Goal: Task Accomplishment & Management: Use online tool/utility

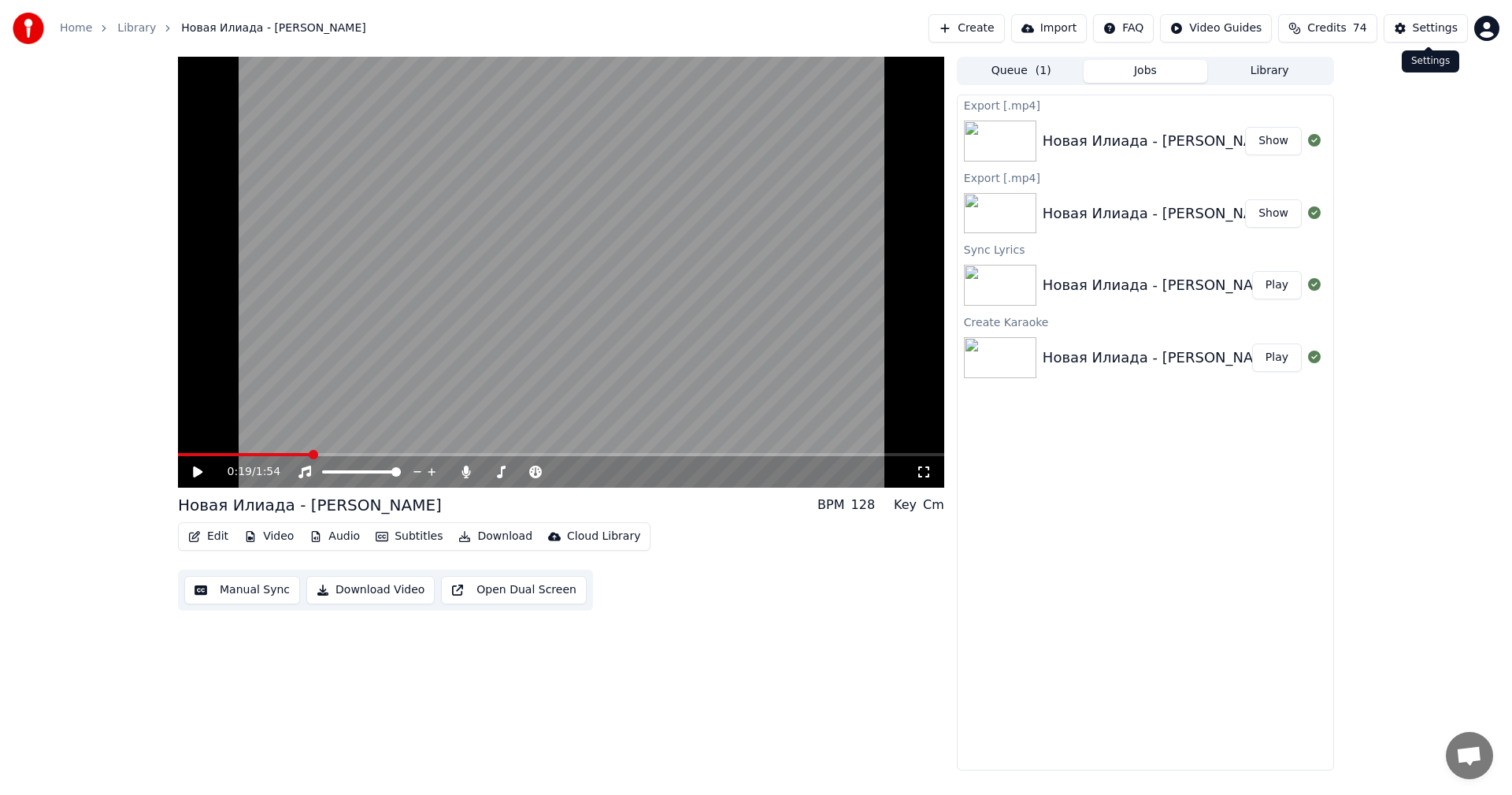
click at [1417, 30] on div "Settings" at bounding box center [1435, 29] width 45 height 16
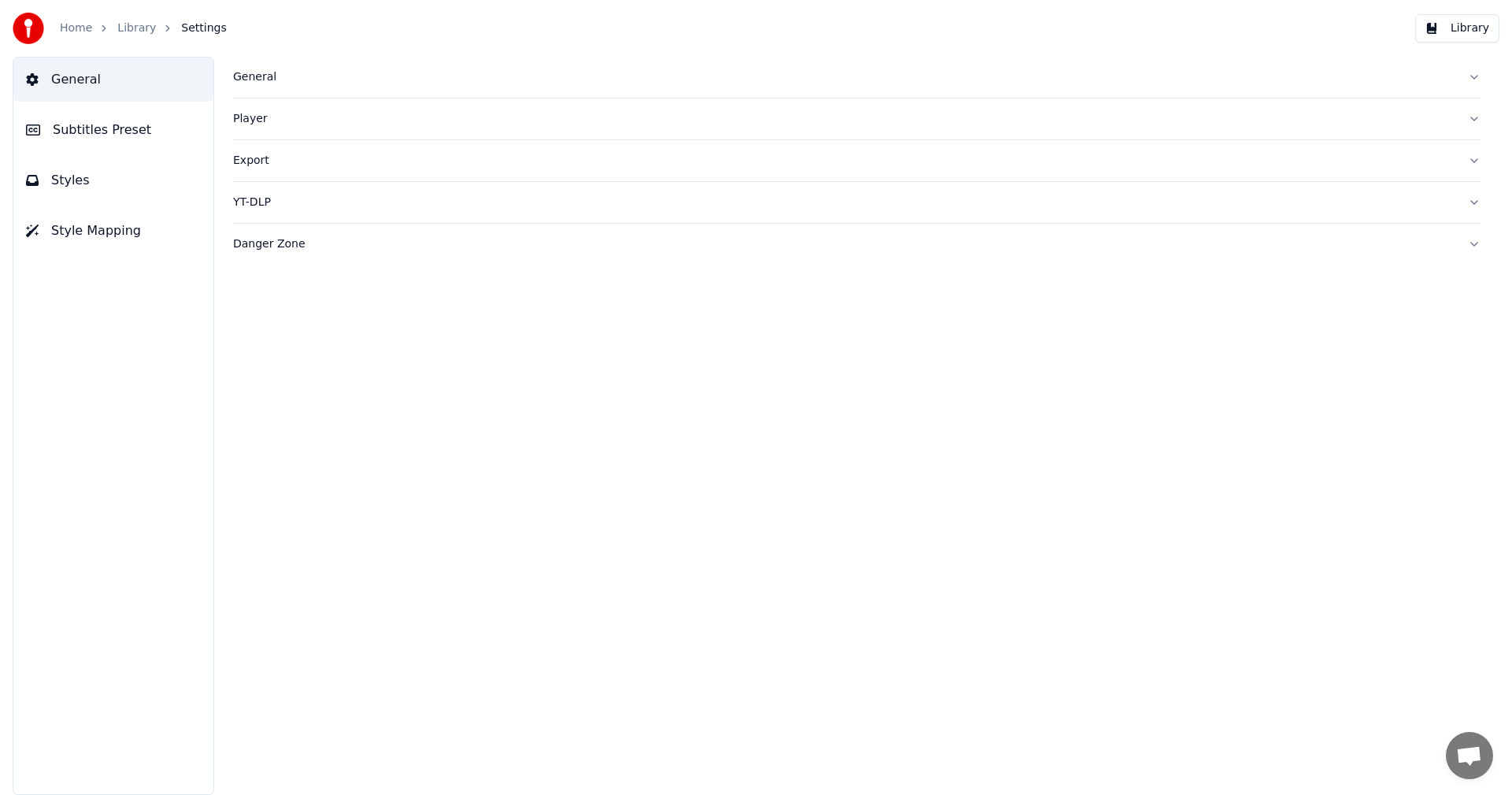
click at [75, 131] on span "Subtitles Preset" at bounding box center [102, 130] width 99 height 19
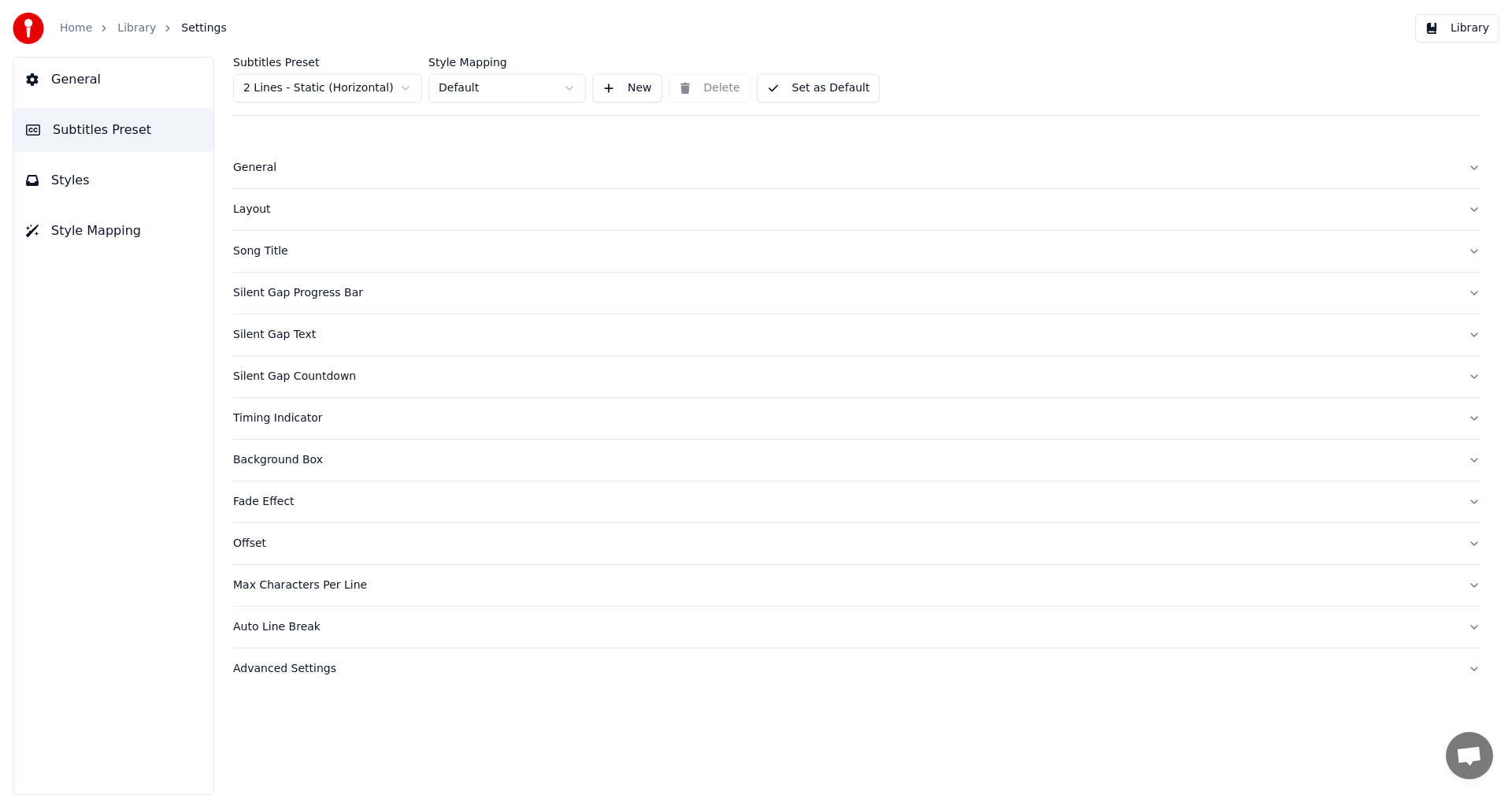
click at [188, 29] on span "Settings" at bounding box center [203, 29] width 45 height 16
click at [138, 29] on link "Library" at bounding box center [137, 29] width 39 height 16
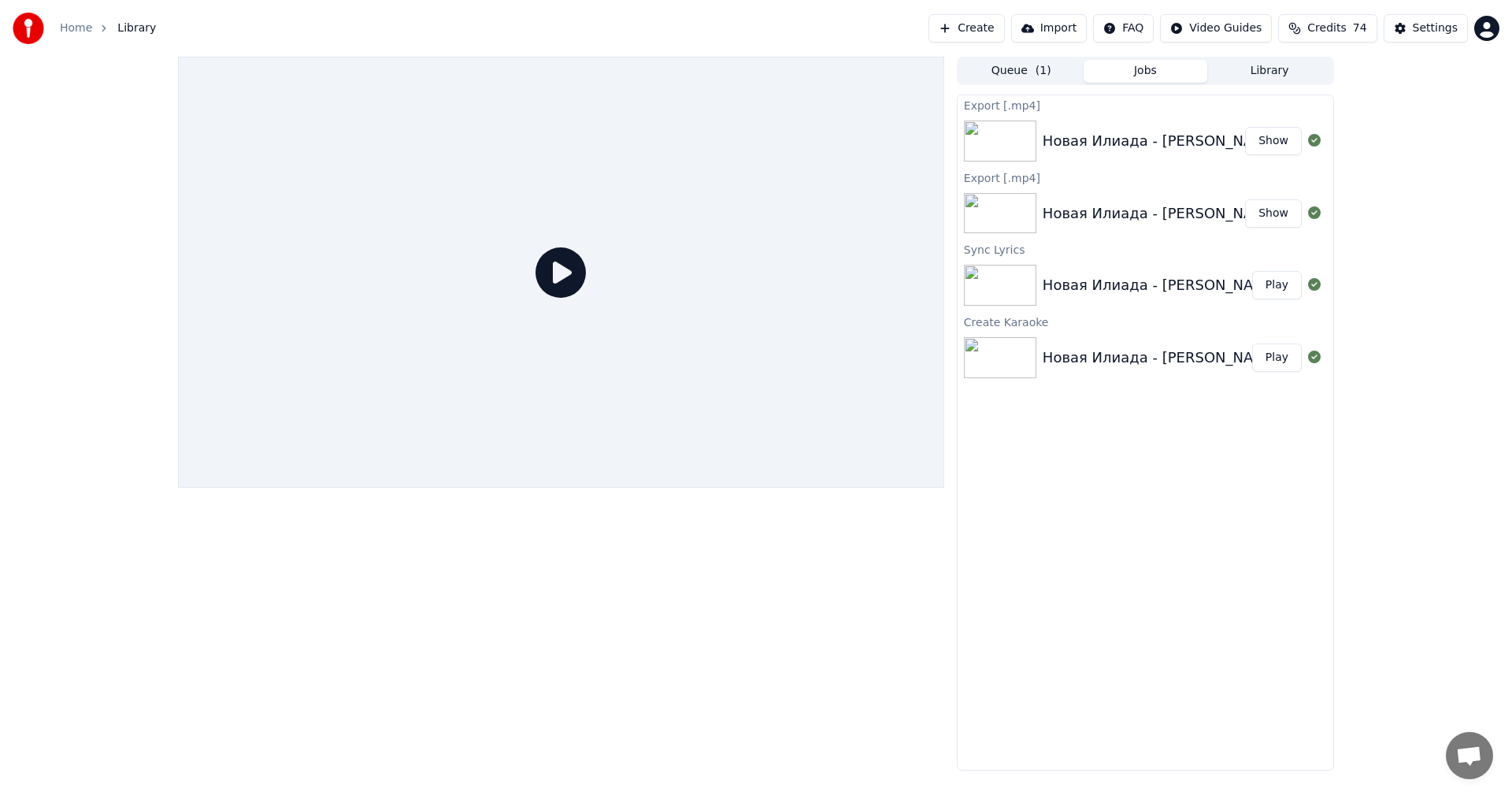
click at [1002, 34] on button "Create" at bounding box center [967, 28] width 77 height 28
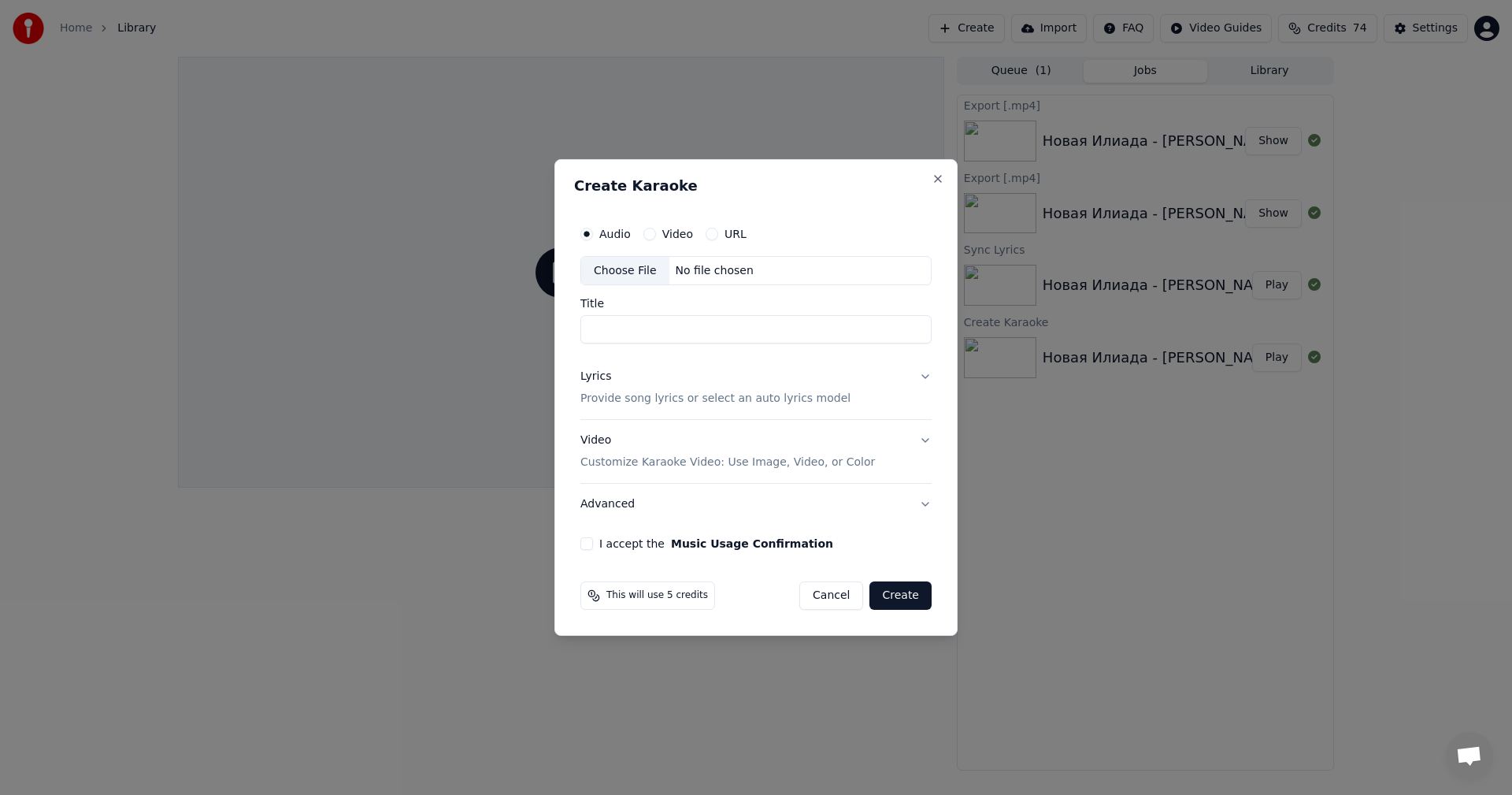
click at [633, 260] on div "Choose File" at bounding box center [625, 271] width 88 height 28
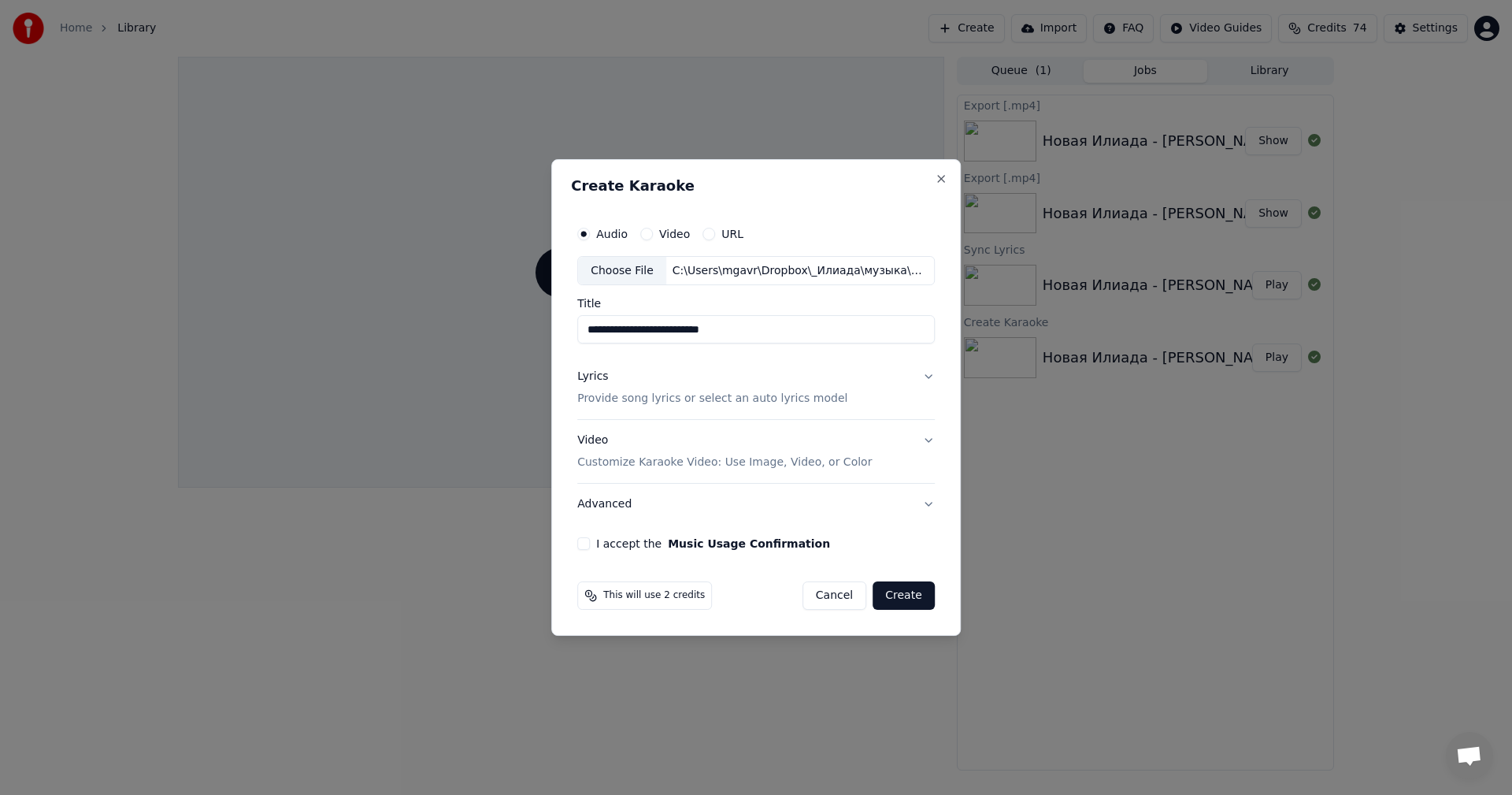
click at [590, 332] on input "**********" at bounding box center [756, 330] width 358 height 28
type input "**********"
click at [830, 397] on button "Lyrics Provide song lyrics or select an auto lyrics model" at bounding box center [756, 388] width 358 height 63
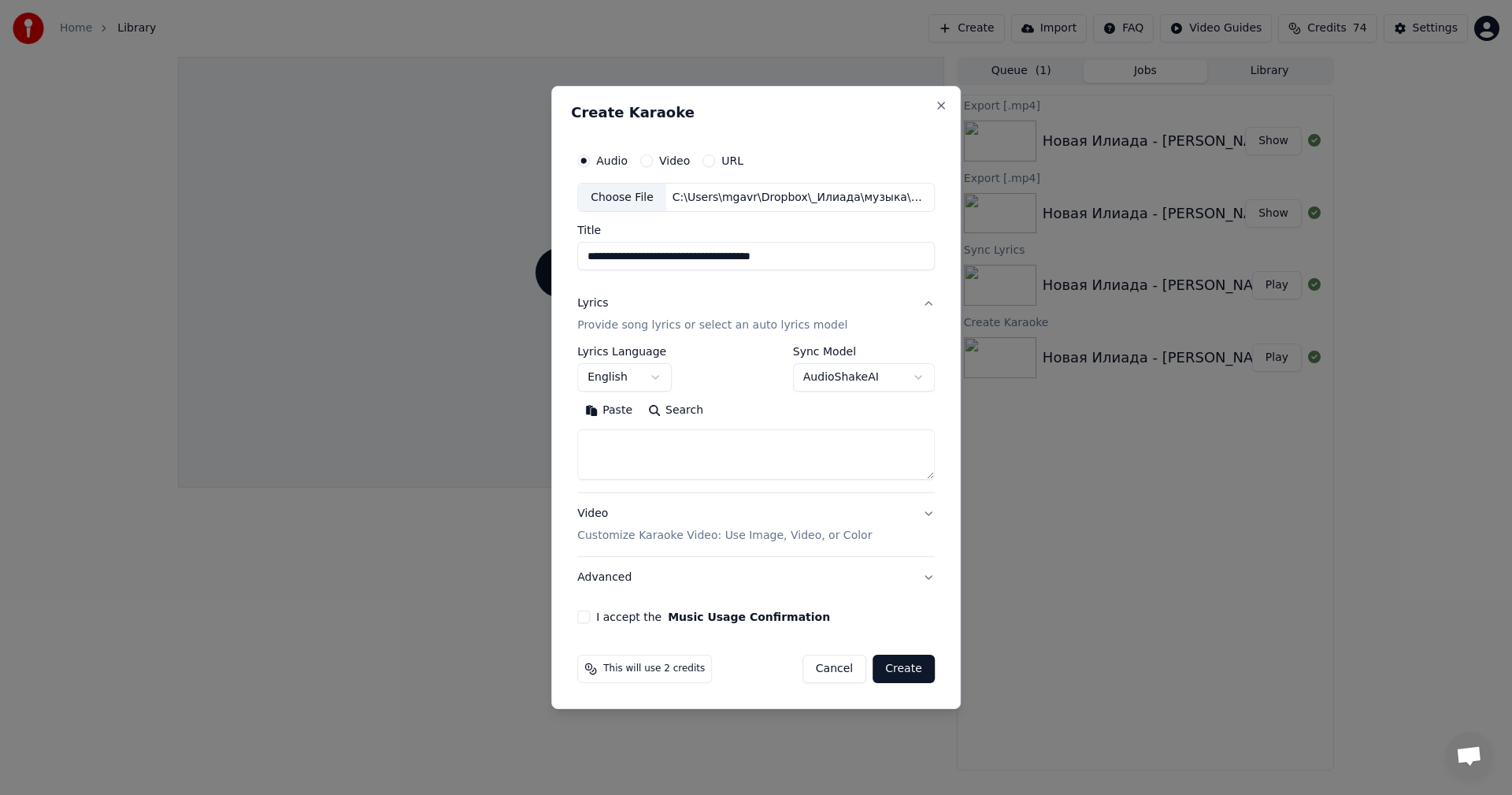
click at [663, 378] on body "**********" at bounding box center [756, 398] width 1512 height 795
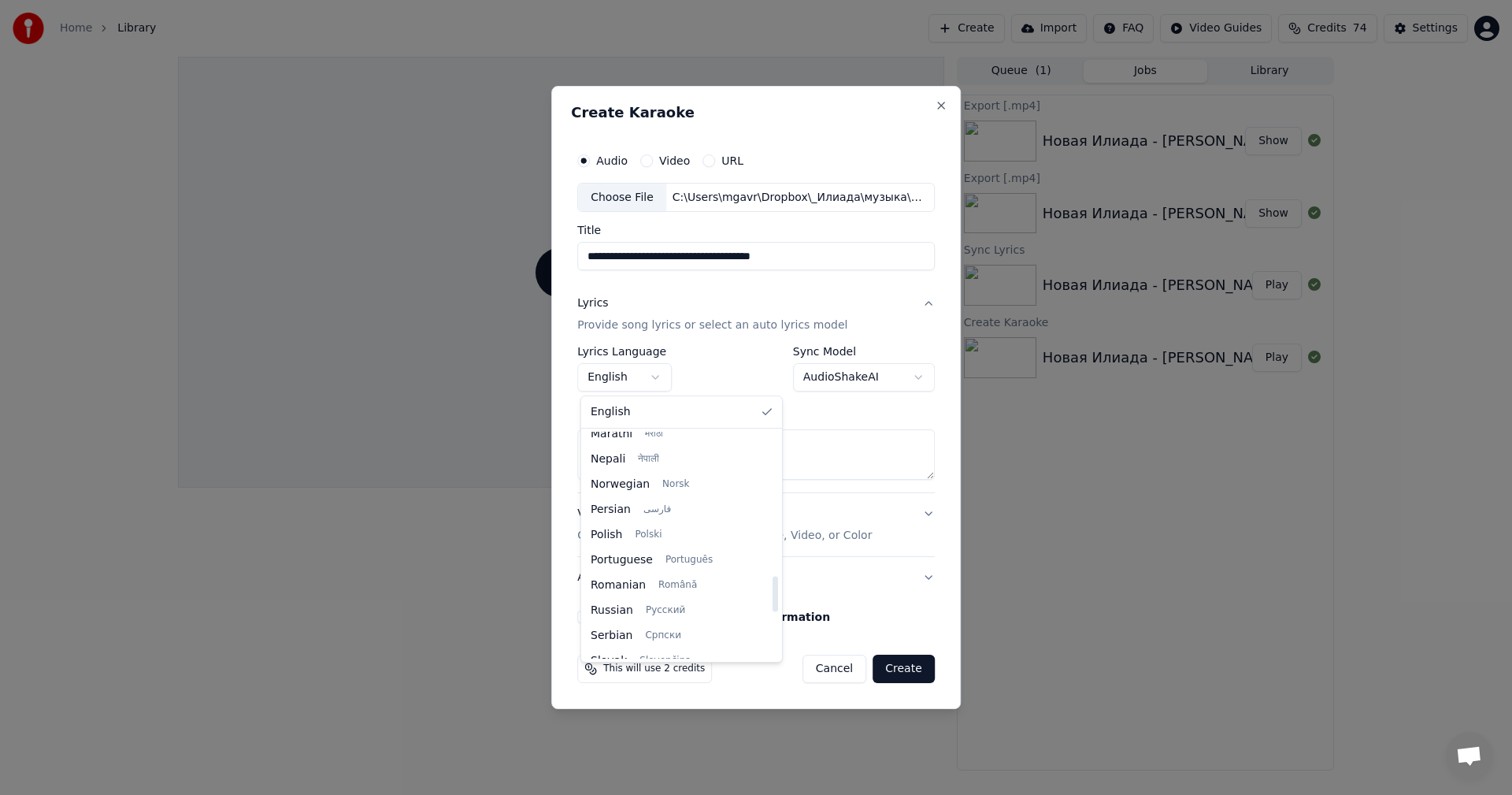
scroll to position [946, 0]
select select "**"
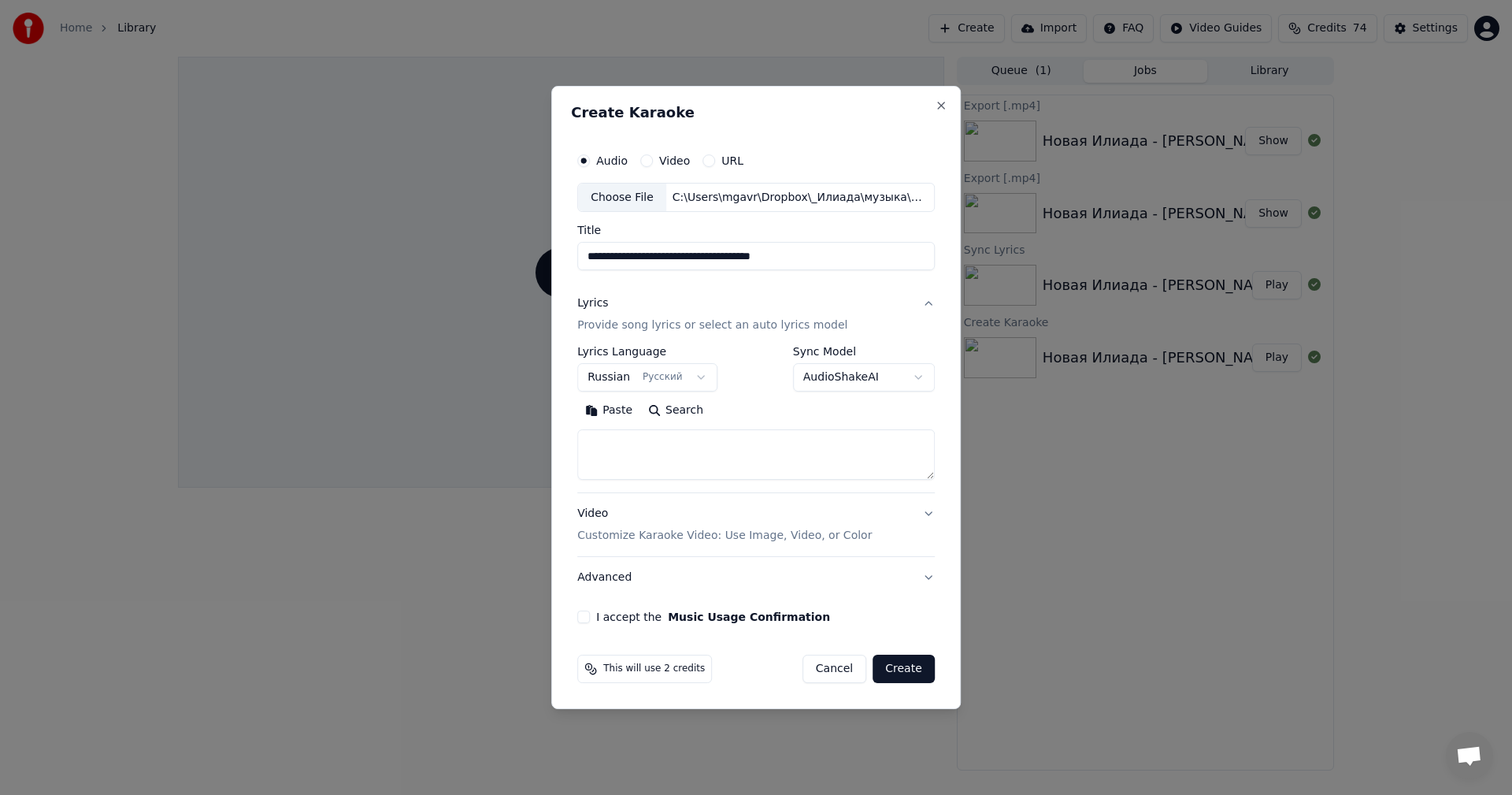
click at [604, 457] on textarea at bounding box center [756, 455] width 358 height 50
paste textarea "**********"
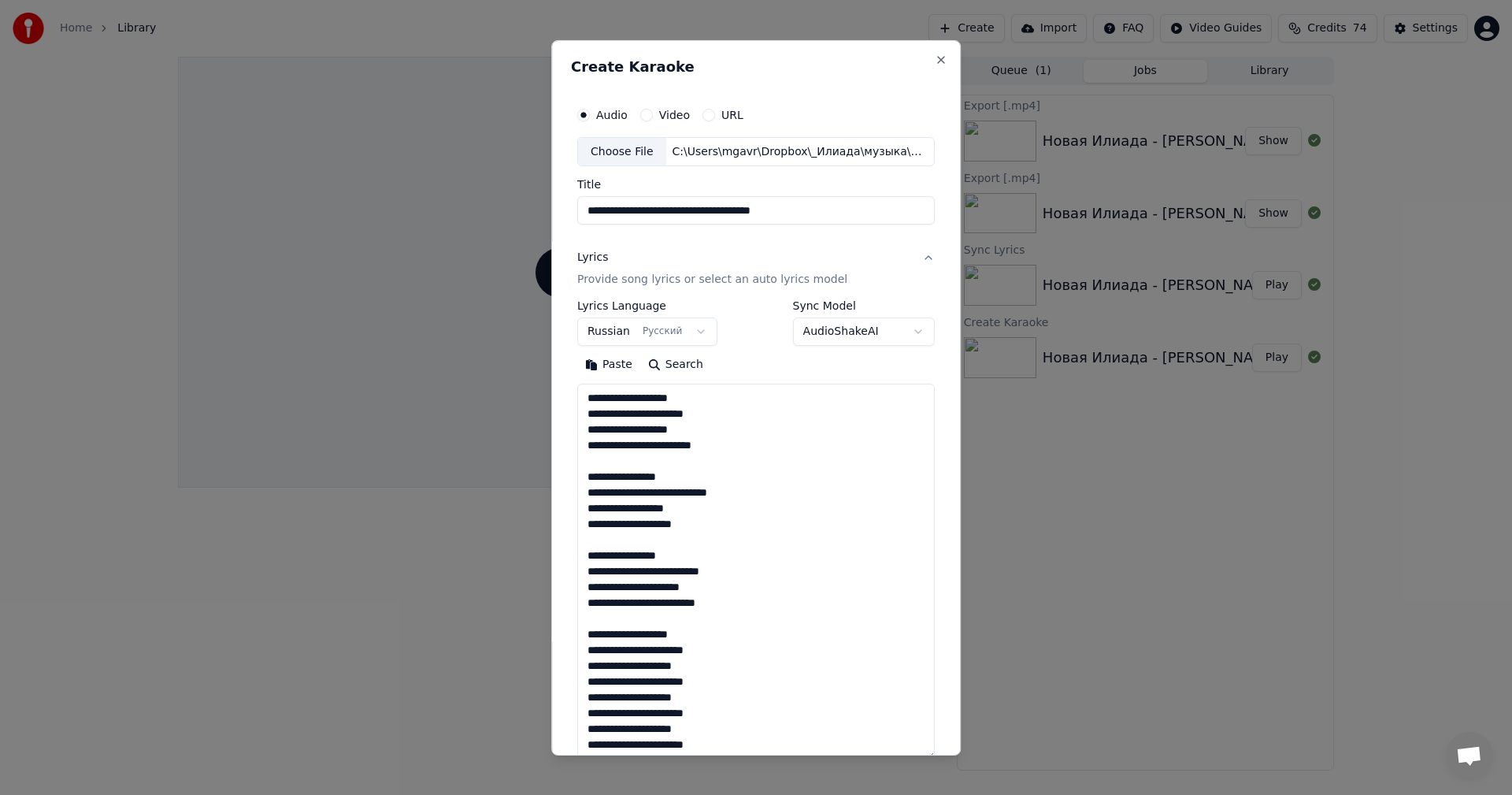
scroll to position [320, 0]
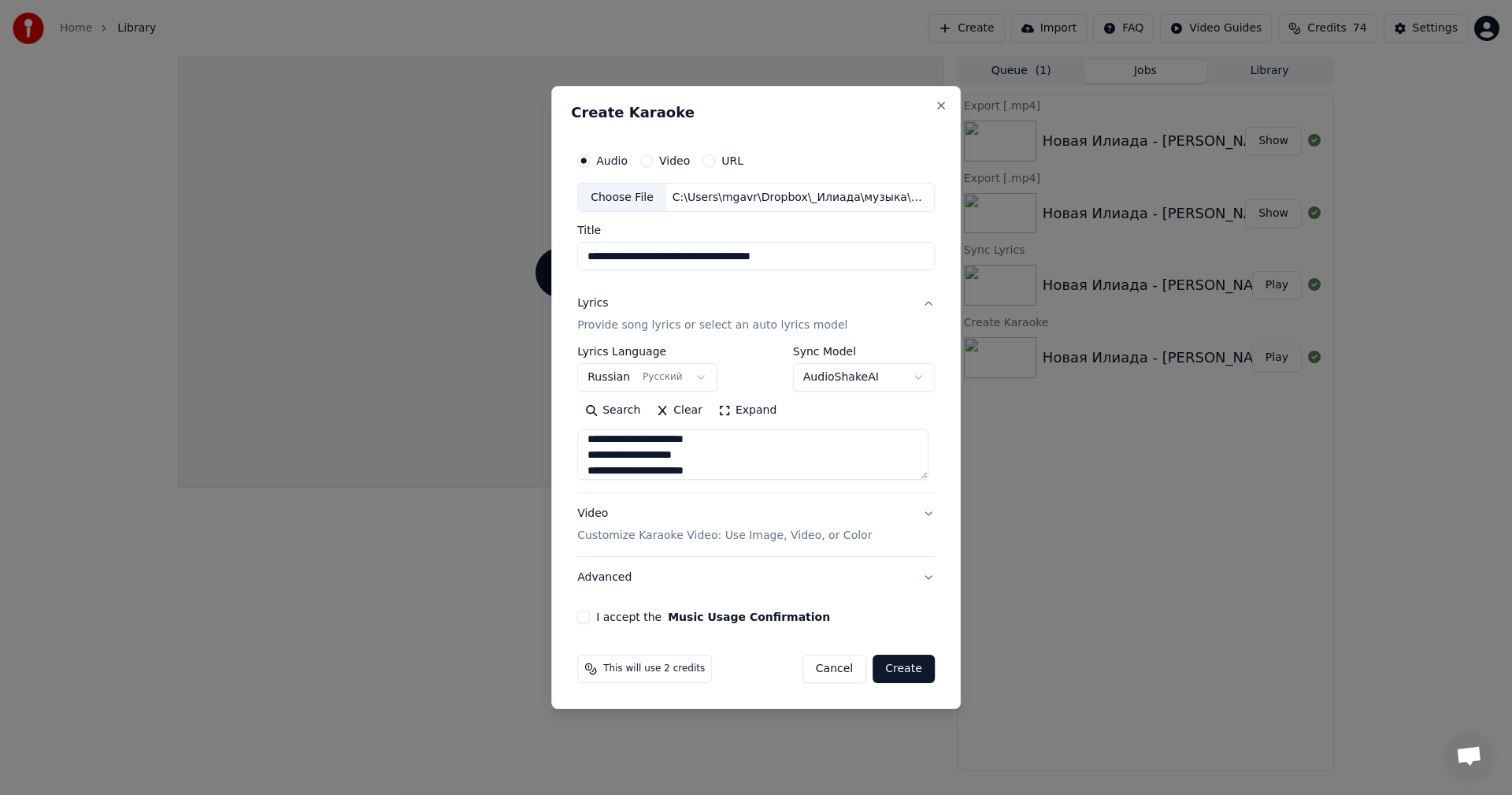
type textarea "**********"
click at [598, 512] on div "Video Customize Karaoke Video: Use Image, Video, or Color" at bounding box center [724, 525] width 295 height 38
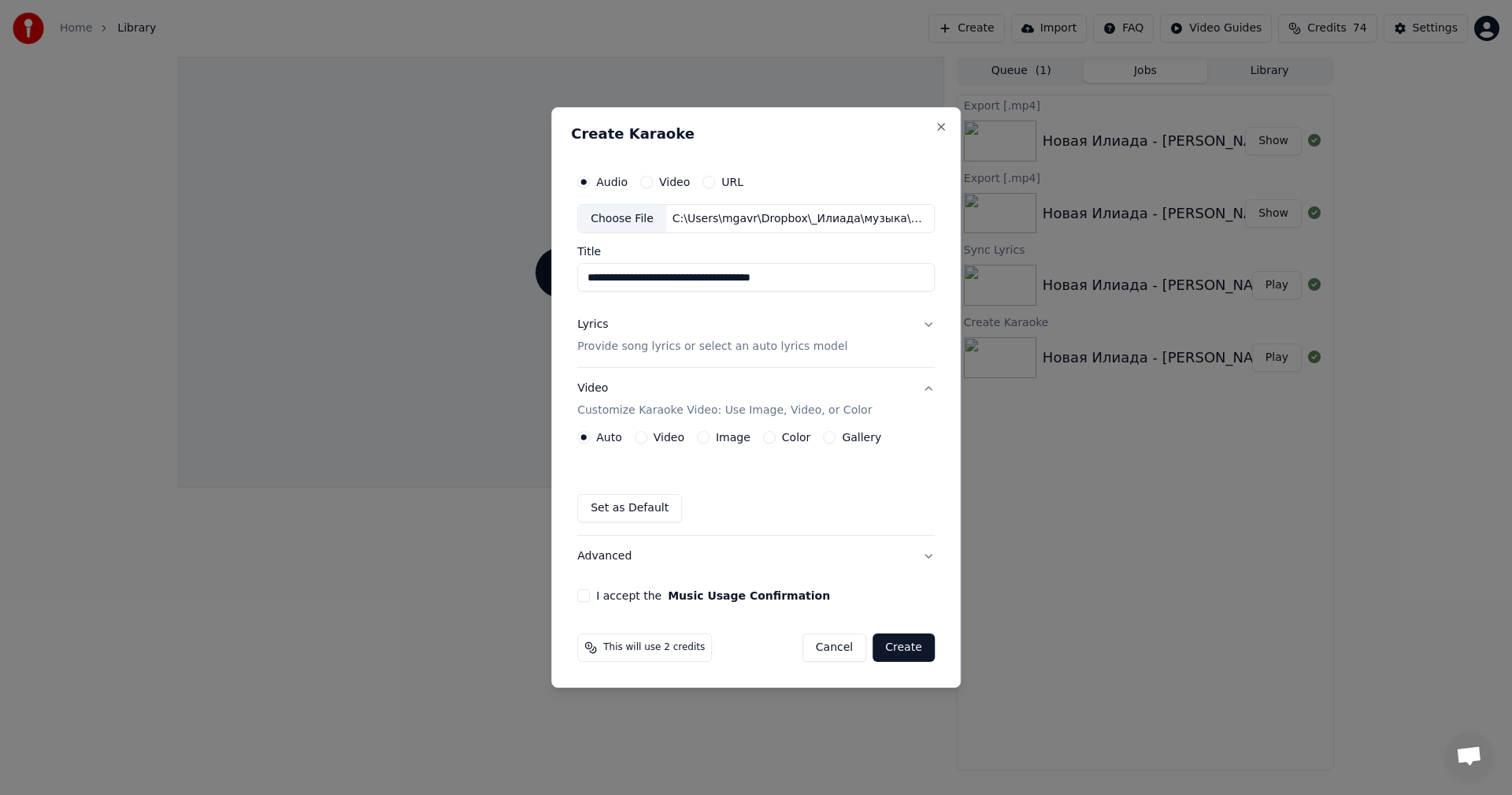
click at [705, 438] on button "Image" at bounding box center [703, 436] width 13 height 13
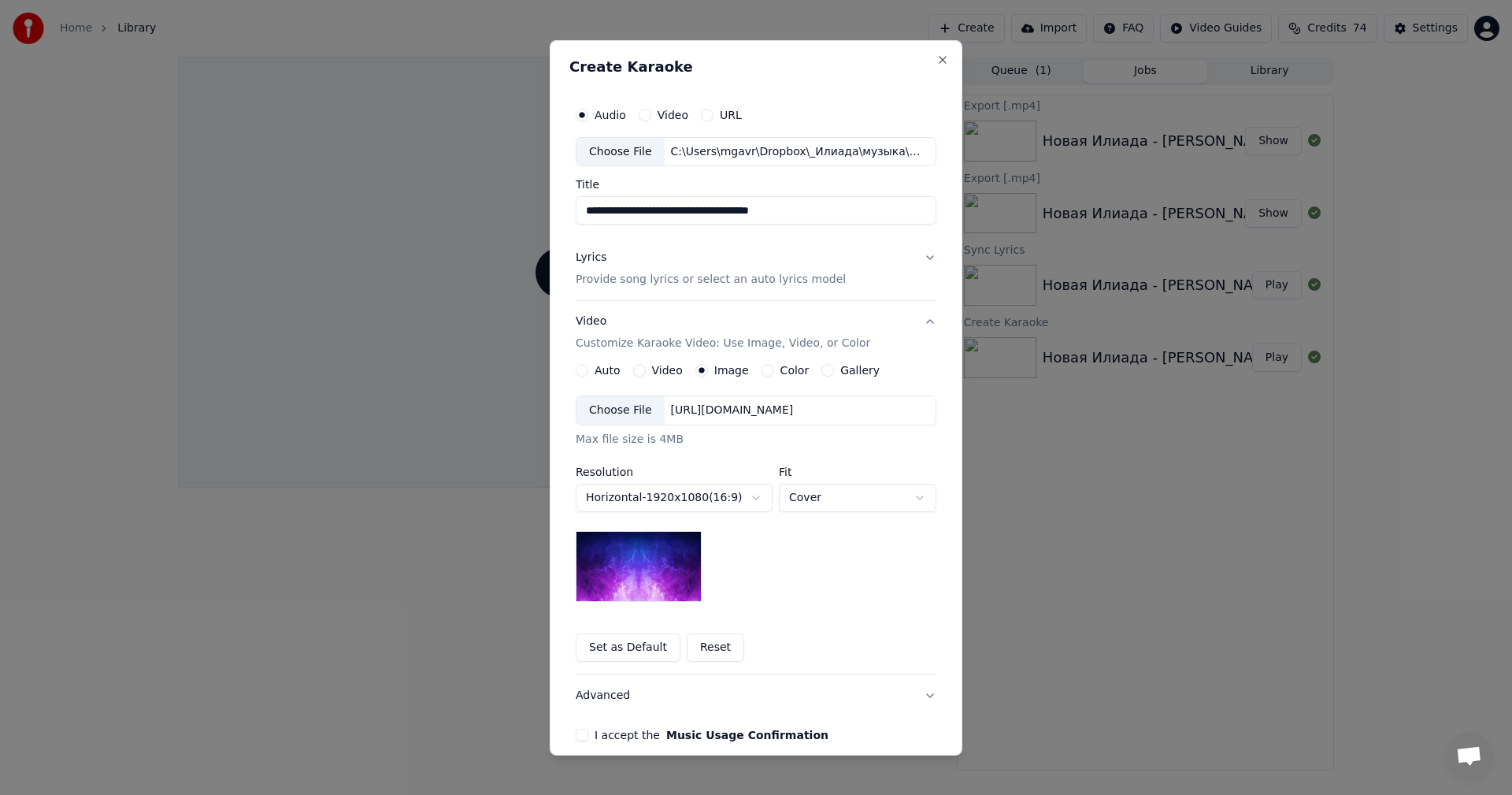
click at [606, 411] on div "Choose File" at bounding box center [620, 410] width 88 height 28
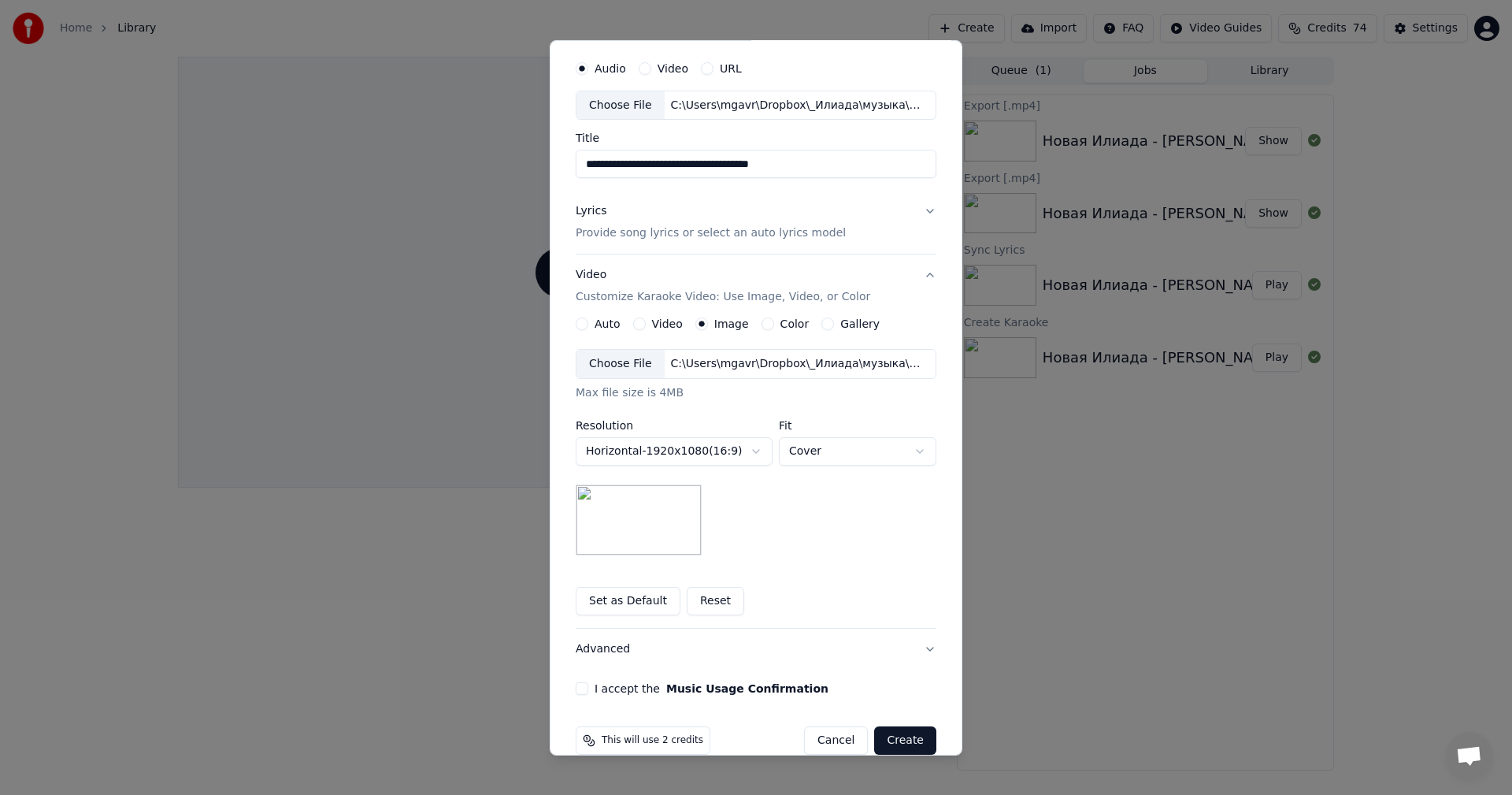
scroll to position [72, 0]
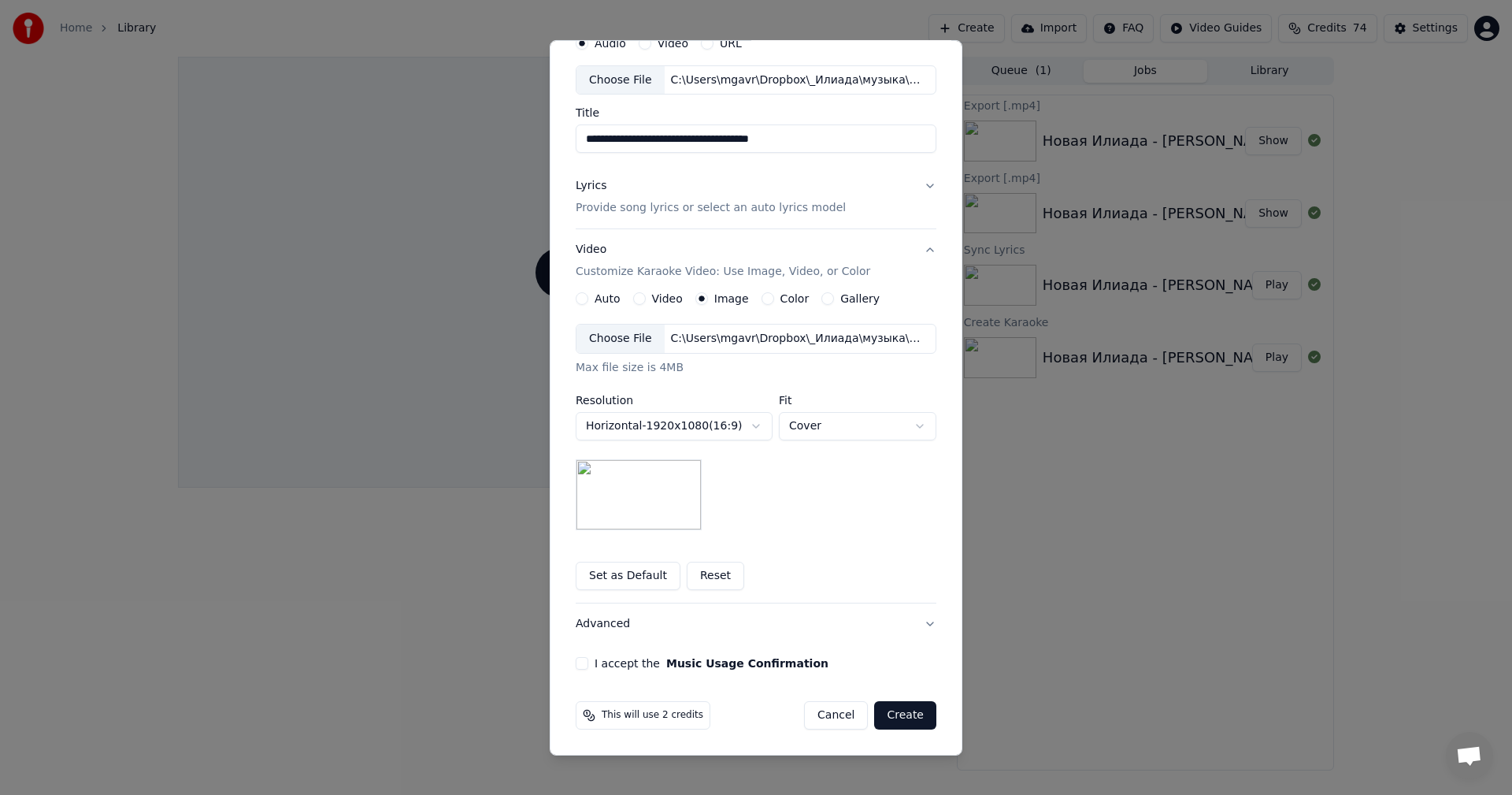
click at [579, 664] on button "I accept the Music Usage Confirmation" at bounding box center [582, 663] width 13 height 13
click at [914, 716] on button "Create" at bounding box center [906, 715] width 62 height 28
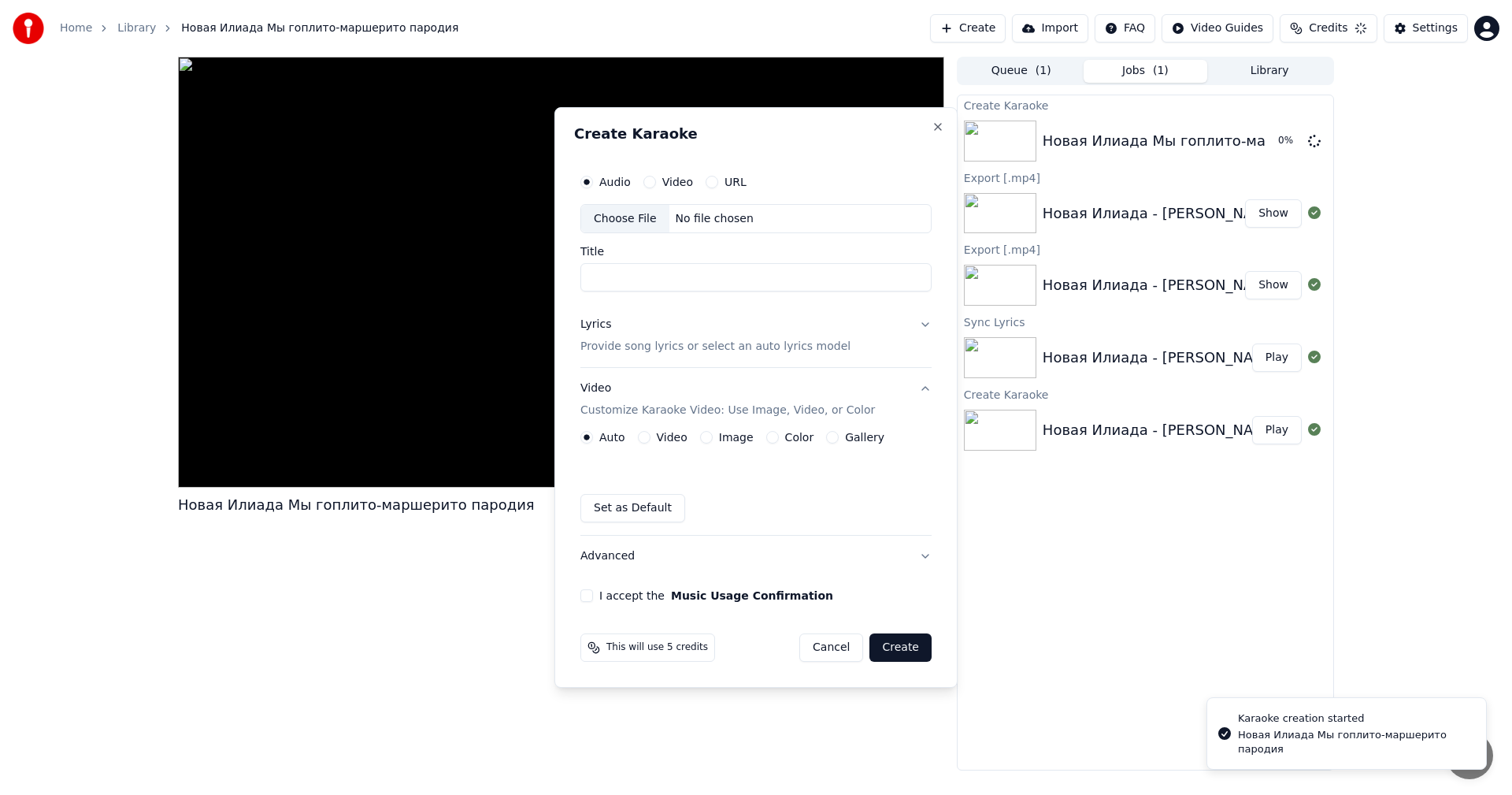
scroll to position [0, 0]
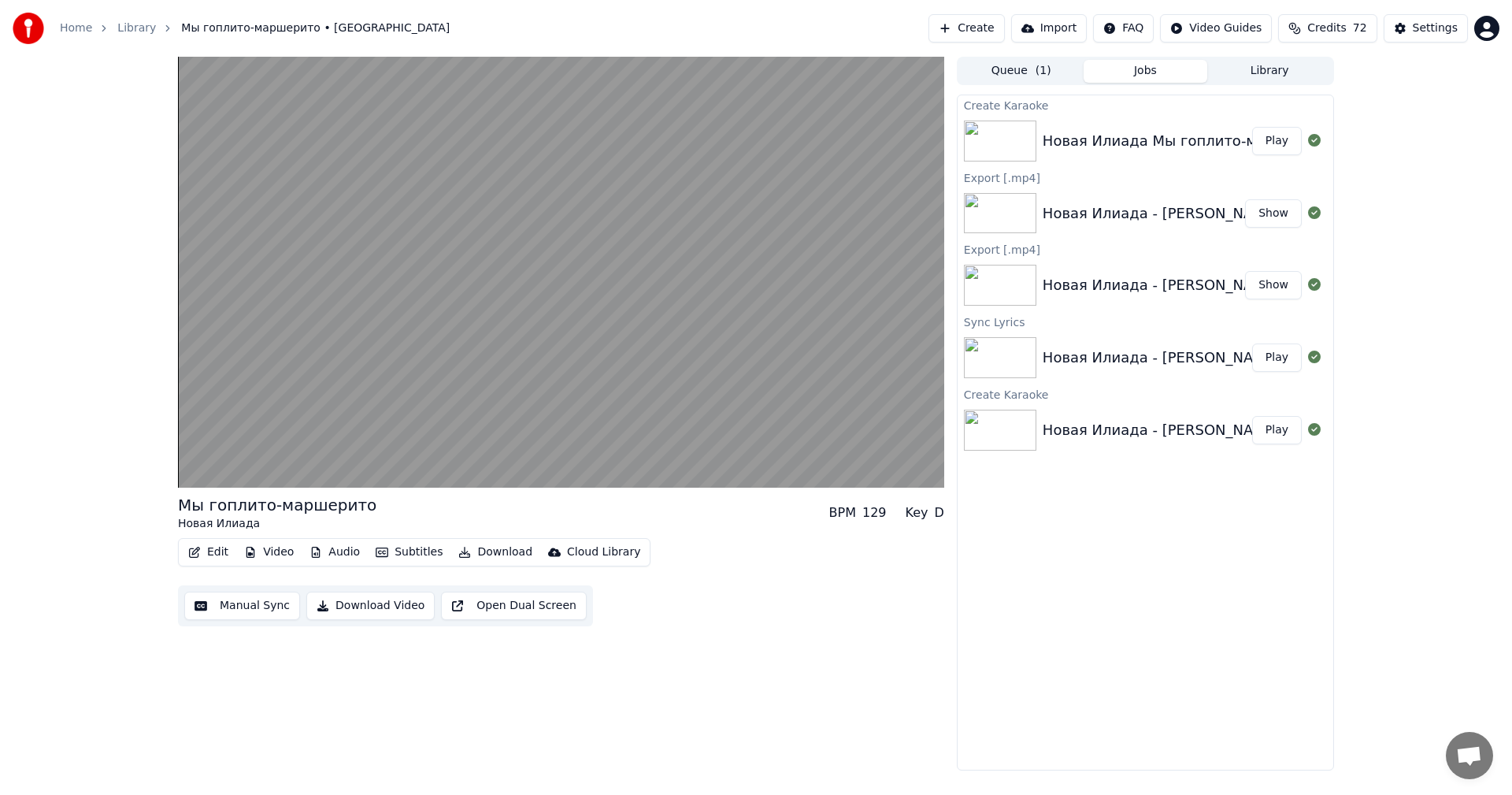
click at [485, 551] on button "Download" at bounding box center [495, 552] width 87 height 22
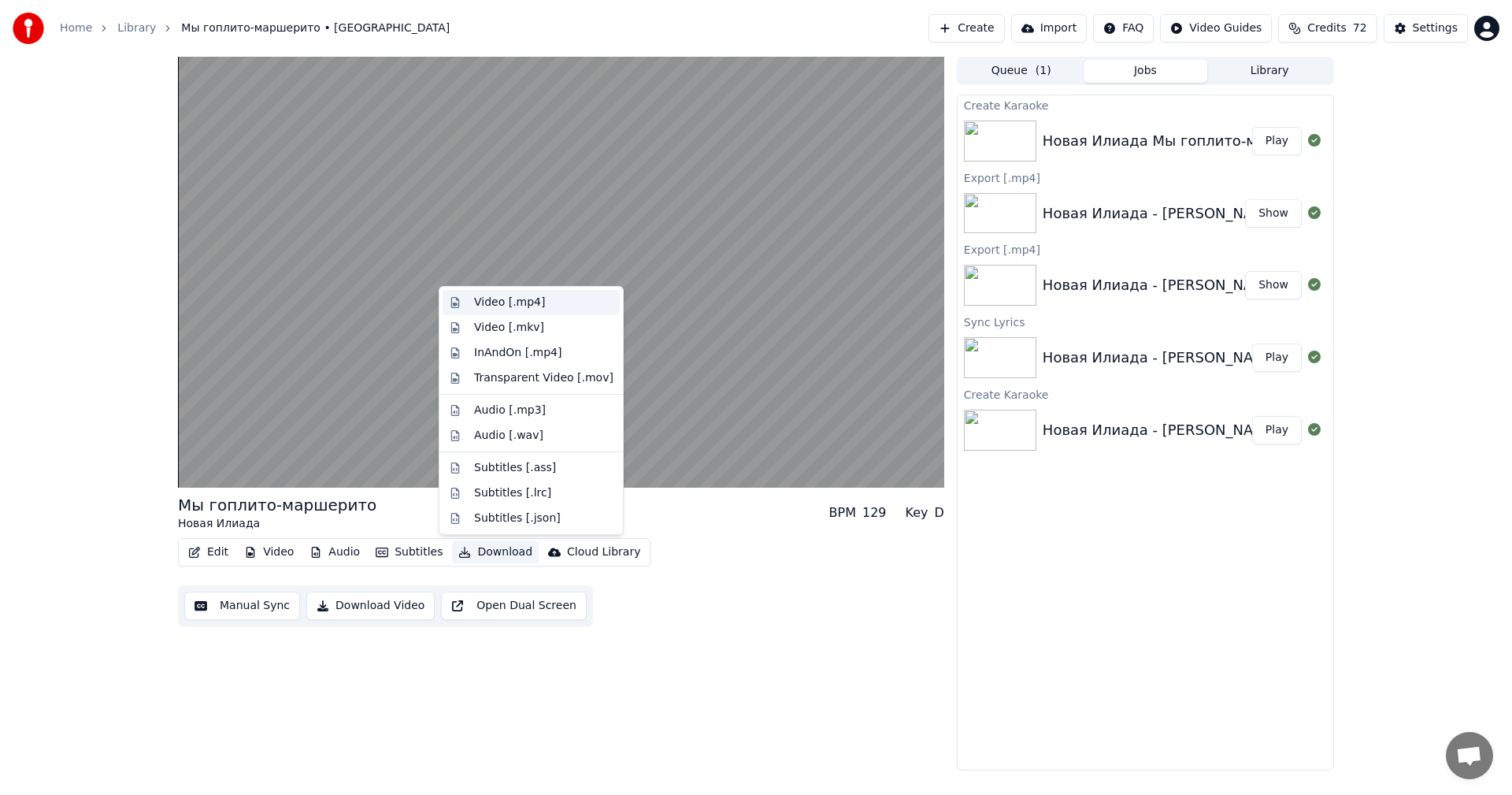
click at [501, 304] on div "Video [.mp4]" at bounding box center [509, 303] width 71 height 16
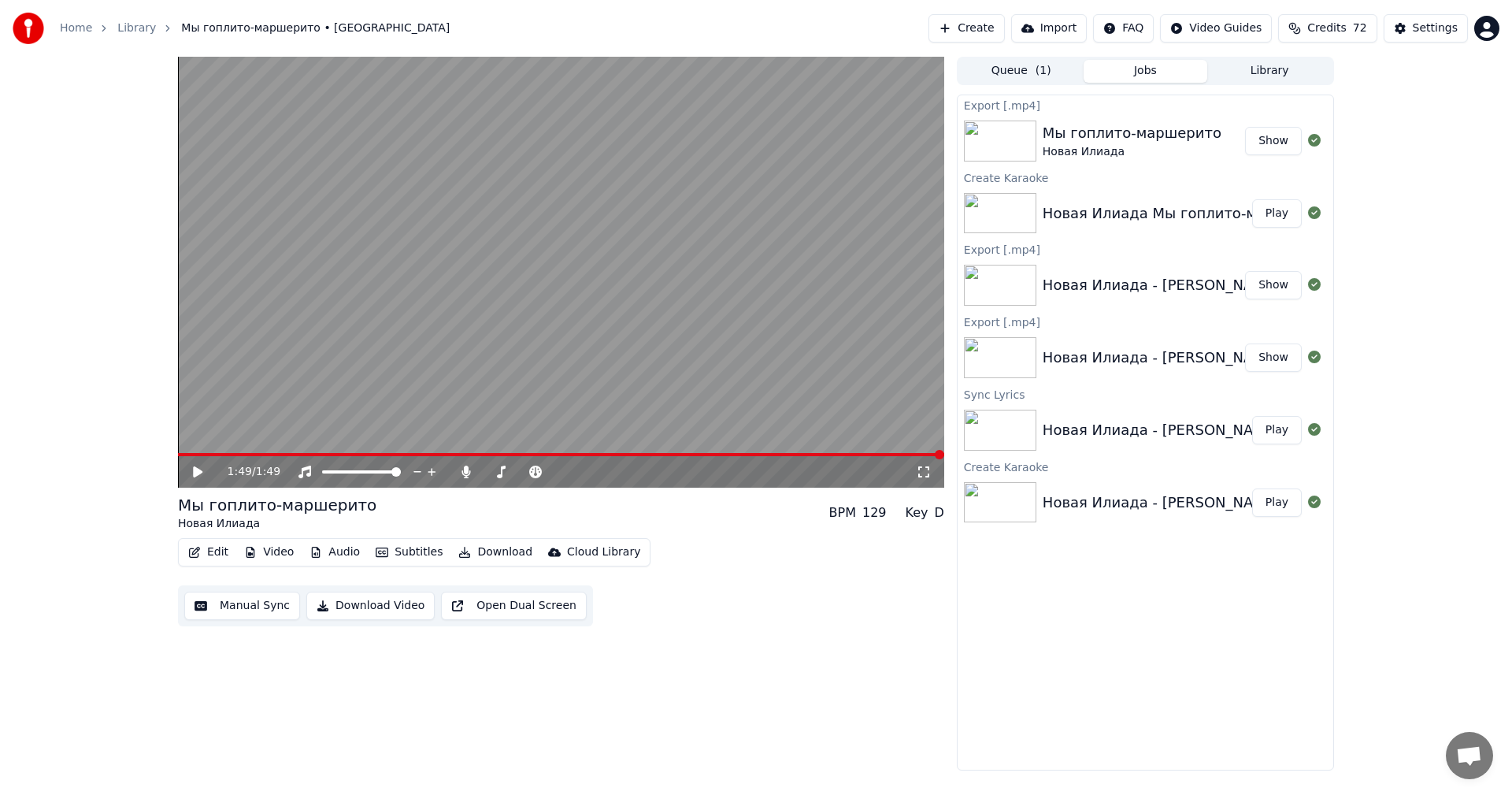
click at [1277, 140] on button "Show" at bounding box center [1273, 141] width 57 height 28
click at [467, 471] on icon at bounding box center [465, 471] width 9 height 13
click at [193, 464] on div "1:49 / 1:49" at bounding box center [561, 472] width 754 height 16
click at [193, 468] on icon at bounding box center [209, 471] width 37 height 13
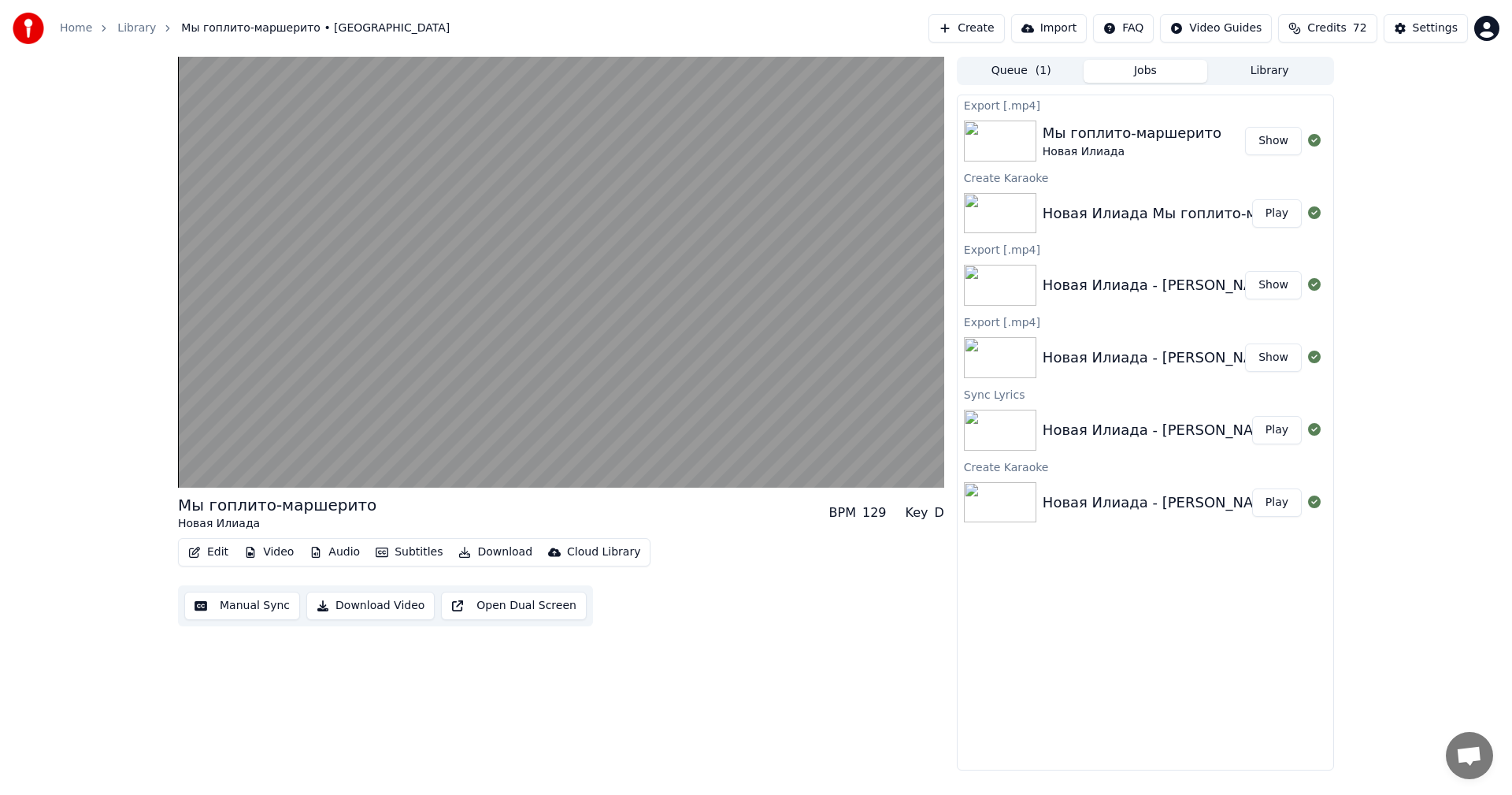
click at [490, 551] on button "Download" at bounding box center [495, 552] width 87 height 22
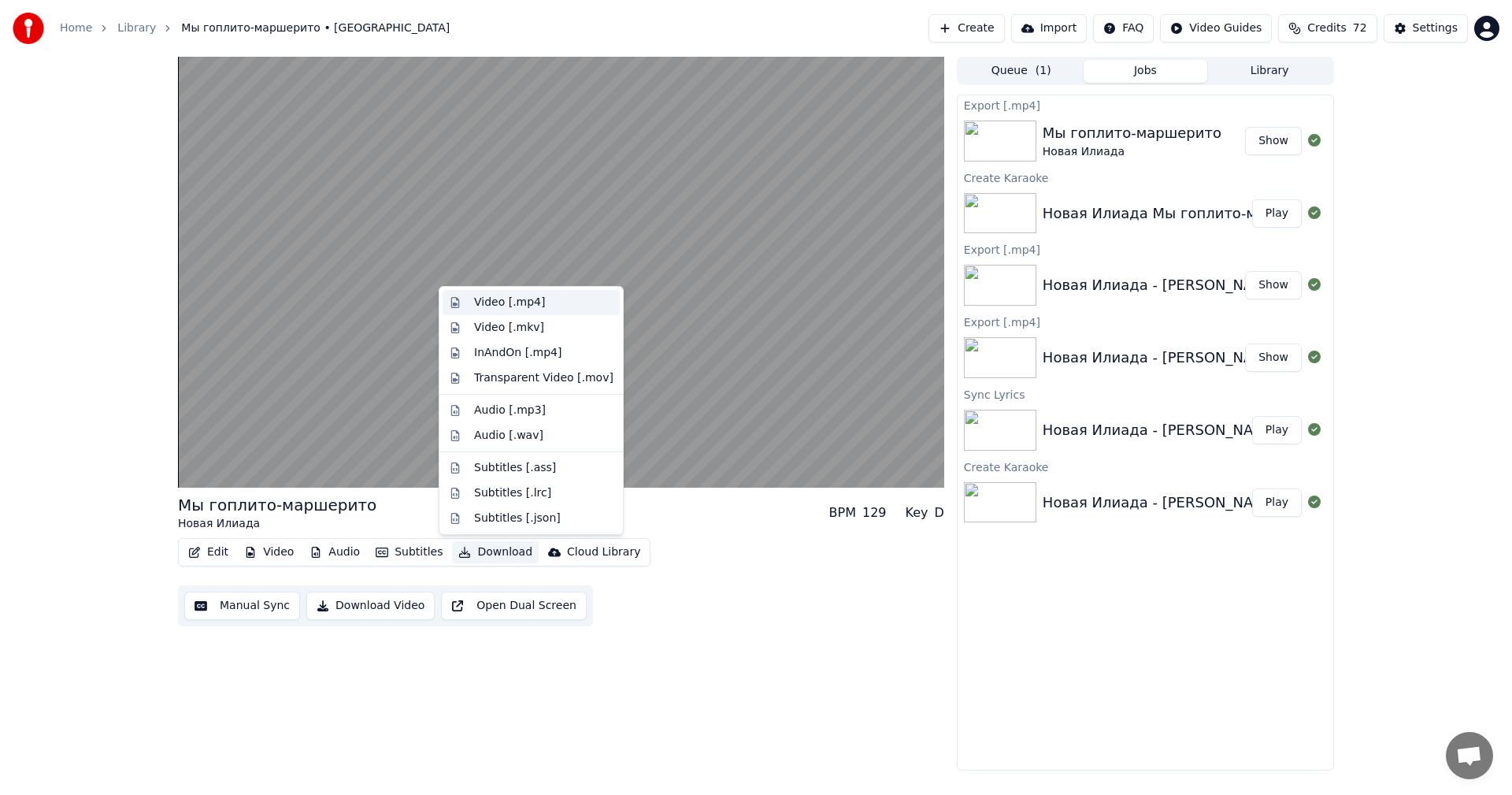
click at [486, 300] on div "Video [.mp4]" at bounding box center [509, 303] width 71 height 16
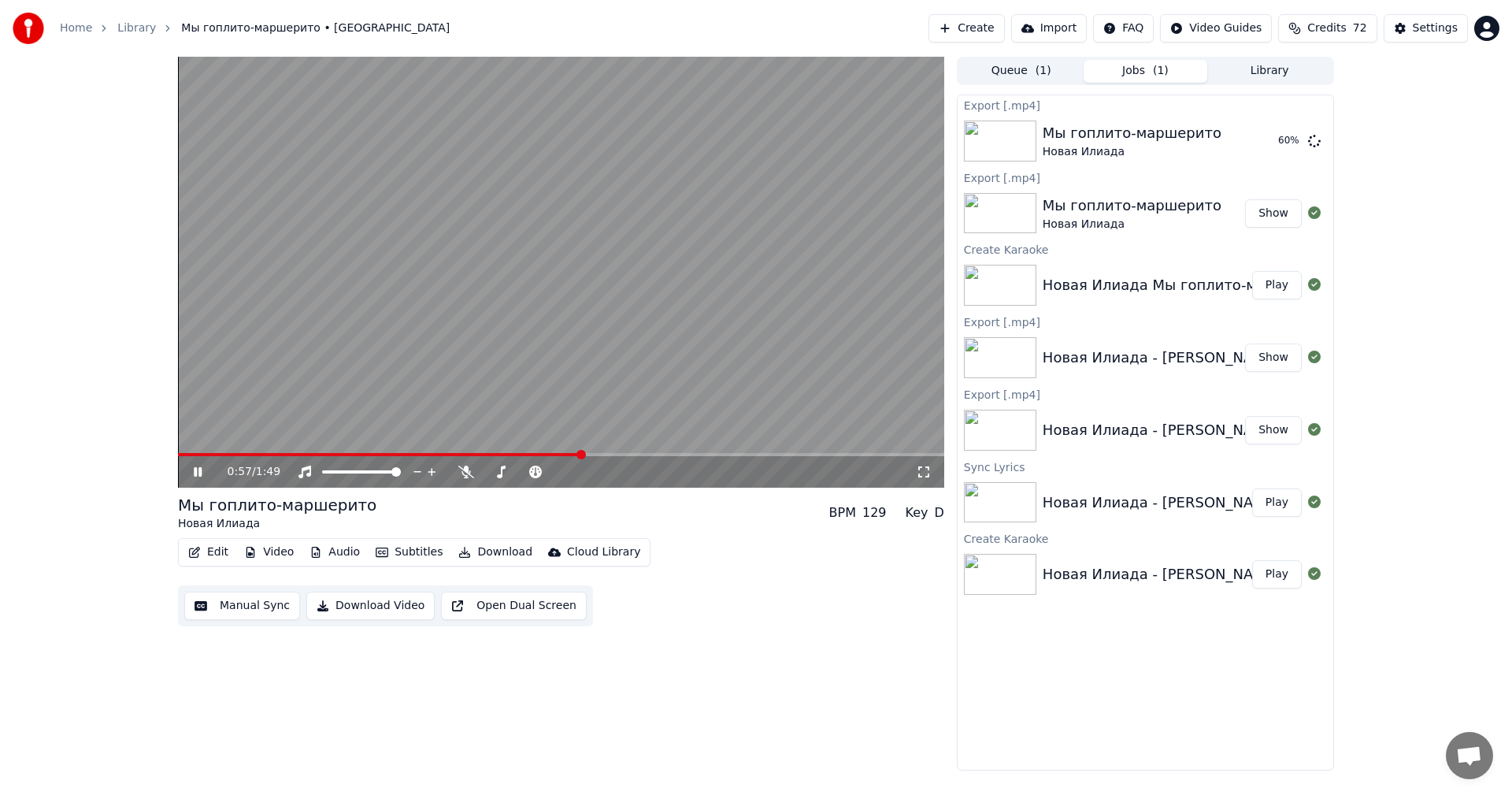
click at [196, 471] on icon at bounding box center [198, 471] width 8 height 9
click at [1283, 144] on button "Show" at bounding box center [1273, 141] width 57 height 28
